Goal: Navigation & Orientation: Go to known website

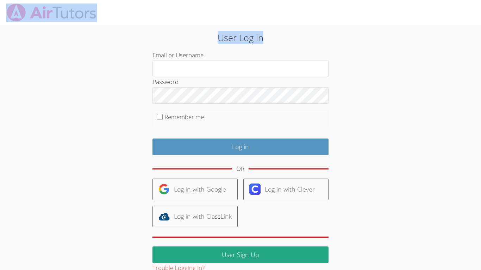
drag, startPoint x: 107, startPoint y: 15, endPoint x: 98, endPoint y: 45, distance: 30.6
click at [98, 25] on div "User Log in Email or Username Password Remember me Log in OR Log in with Google…" at bounding box center [240, 12] width 481 height 25
click at [91, 63] on div "User Log in Email or Username Password Remember me Log in OR Log in with Google…" at bounding box center [240, 149] width 361 height 248
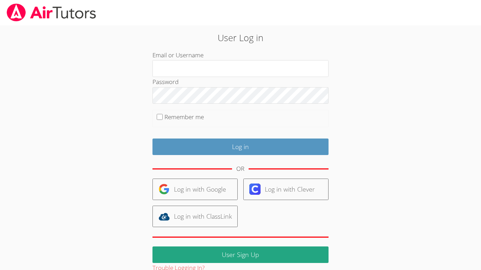
click at [24, 0] on link at bounding box center [51, 12] width 103 height 25
click at [205, 0] on div at bounding box center [240, 12] width 481 height 25
